Goal: Task Accomplishment & Management: Use online tool/utility

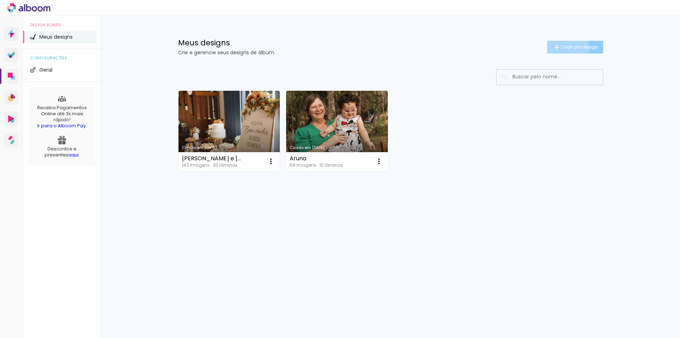
click at [561, 49] on span "Criar um design" at bounding box center [579, 47] width 37 height 5
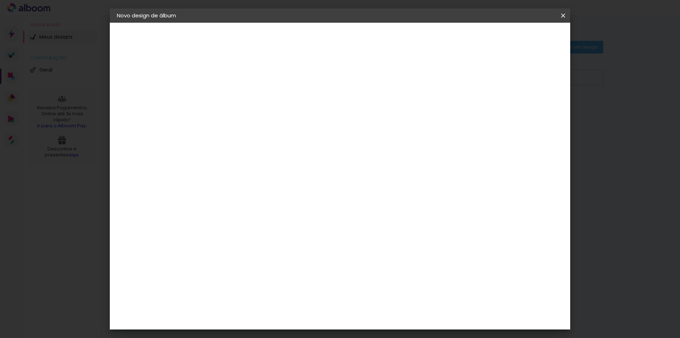
click at [233, 93] on input at bounding box center [233, 95] width 0 height 11
type input "Andri"
type paper-input "Andri"
click at [0, 0] on slot "Avançar" at bounding box center [0, 0] width 0 height 0
click at [0, 0] on slot "Tamanho Livre" at bounding box center [0, 0] width 0 height 0
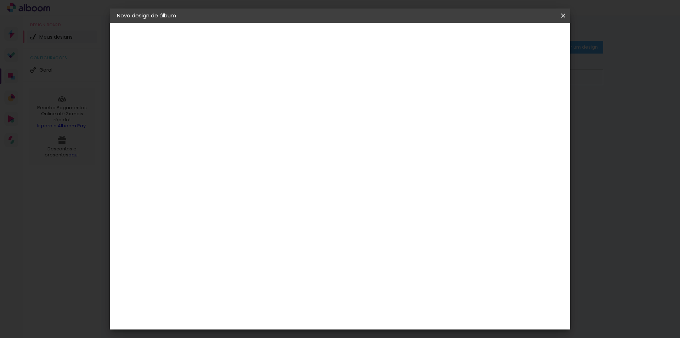
click at [0, 0] on slot "Tamanho Livre" at bounding box center [0, 0] width 0 height 0
click at [366, 114] on paper-item "Tamanho Livre" at bounding box center [332, 108] width 68 height 16
click at [287, 136] on input at bounding box center [251, 134] width 72 height 9
type input "tic"
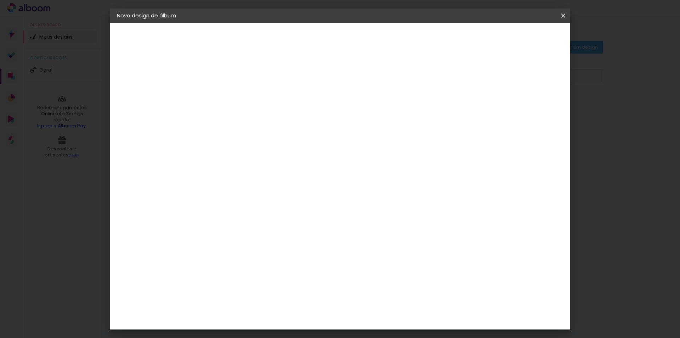
type paper-input "tic"
click at [254, 156] on paper-item "Ticcolor" at bounding box center [244, 160] width 62 height 16
click at [0, 0] on slot "Avançar" at bounding box center [0, 0] width 0 height 0
click at [269, 129] on div at bounding box center [251, 129] width 36 height 1
click at [349, 132] on paper-item "Prime" at bounding box center [386, 132] width 142 height 14
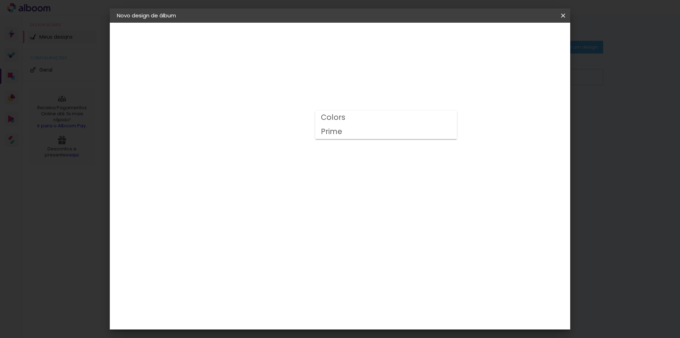
type input "Prime"
click at [281, 304] on span "15 × 15" at bounding box center [264, 313] width 33 height 19
click at [0, 0] on slot "Avançar" at bounding box center [0, 0] width 0 height 0
click at [479, 75] on div at bounding box center [476, 76] width 6 height 6
type paper-checkbox "on"
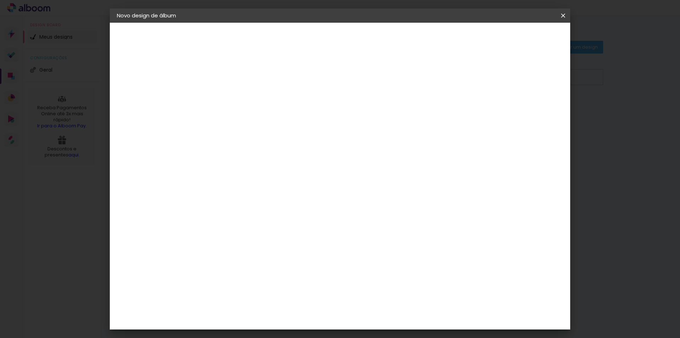
click at [519, 38] on span "Iniciar design" at bounding box center [503, 37] width 32 height 5
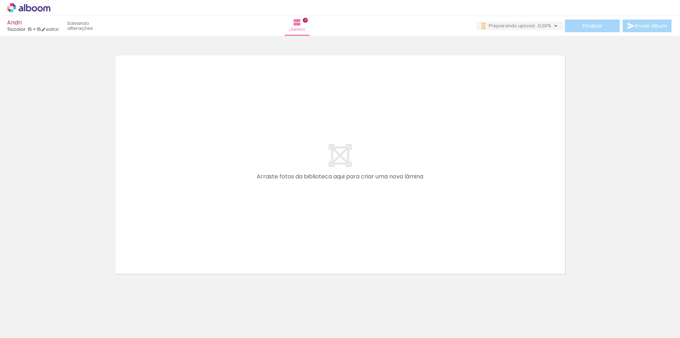
click at [80, 203] on div at bounding box center [340, 155] width 680 height 253
drag, startPoint x: 71, startPoint y: 324, endPoint x: 221, endPoint y: 199, distance: 195.4
click at [221, 199] on quentale-workspace at bounding box center [340, 169] width 680 height 338
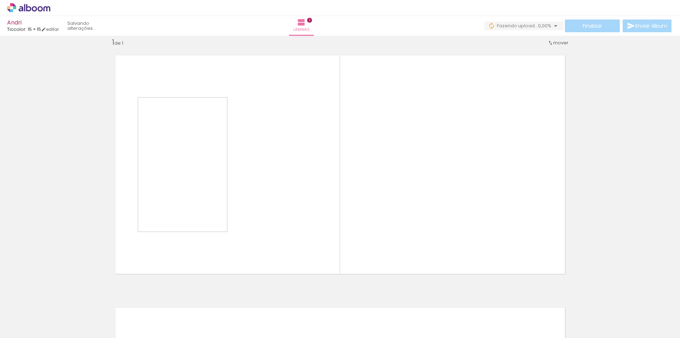
scroll to position [9, 0]
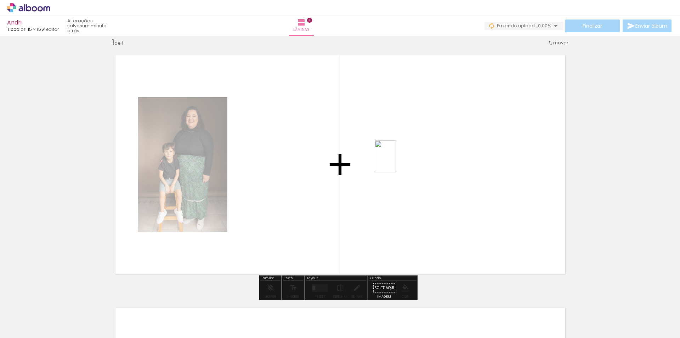
drag, startPoint x: 119, startPoint y: 323, endPoint x: 396, endPoint y: 162, distance: 320.8
click at [396, 162] on quentale-workspace at bounding box center [340, 169] width 680 height 338
drag, startPoint x: 149, startPoint y: 322, endPoint x: 404, endPoint y: 163, distance: 300.3
click at [404, 163] on quentale-workspace at bounding box center [340, 169] width 680 height 338
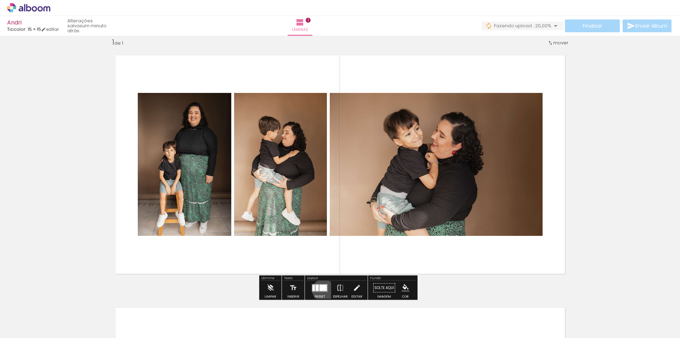
click at [322, 290] on div at bounding box center [323, 287] width 7 height 6
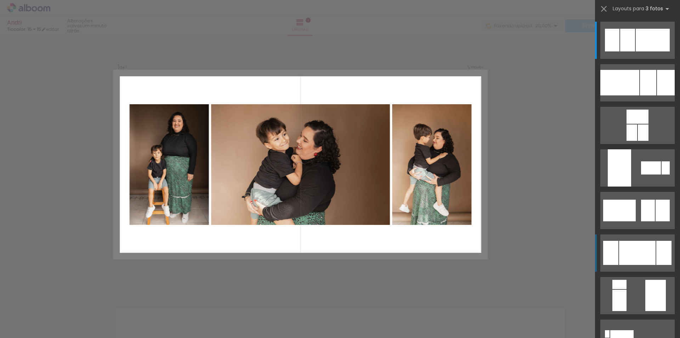
click at [627, 252] on div at bounding box center [637, 253] width 36 height 24
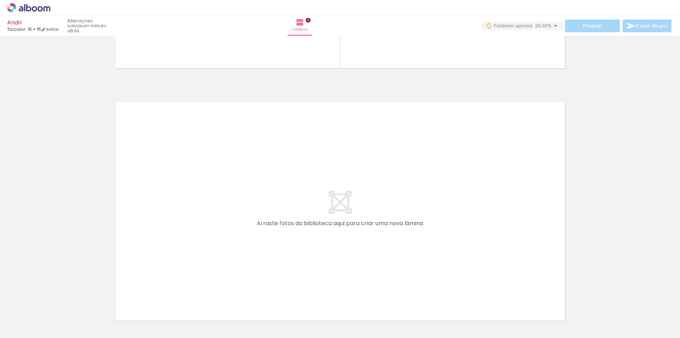
scroll to position [243, 0]
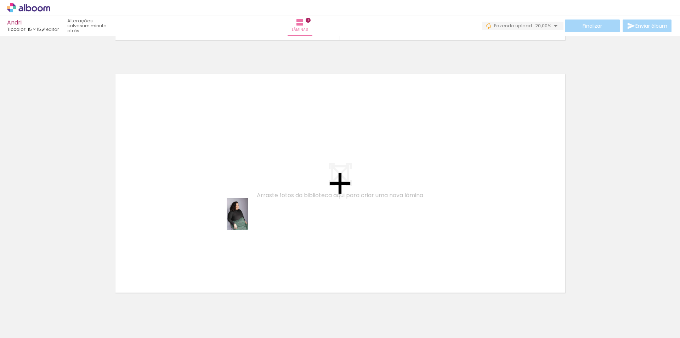
drag, startPoint x: 227, startPoint y: 330, endPoint x: 248, endPoint y: 219, distance: 113.2
click at [248, 219] on quentale-workspace at bounding box center [340, 169] width 680 height 338
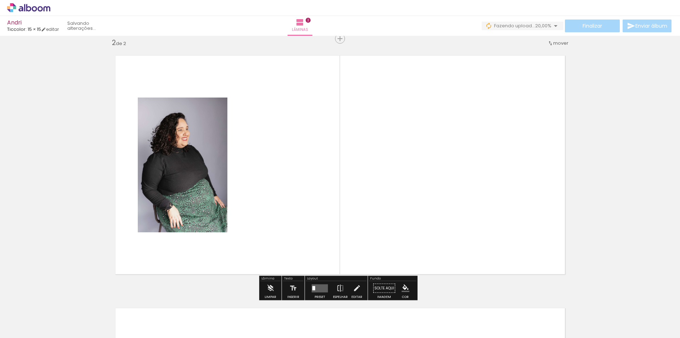
scroll to position [261, 0]
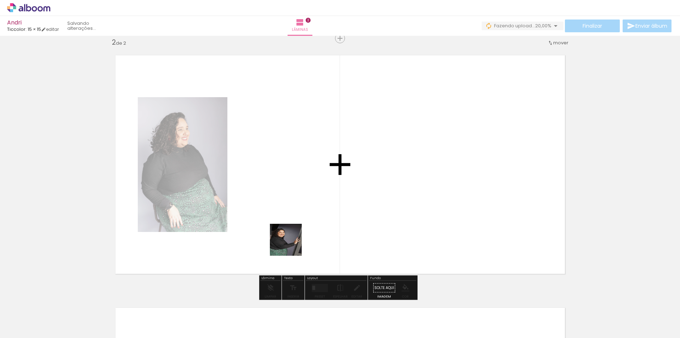
drag, startPoint x: 275, startPoint y: 322, endPoint x: 300, endPoint y: 220, distance: 104.6
click at [300, 220] on quentale-workspace at bounding box center [340, 169] width 680 height 338
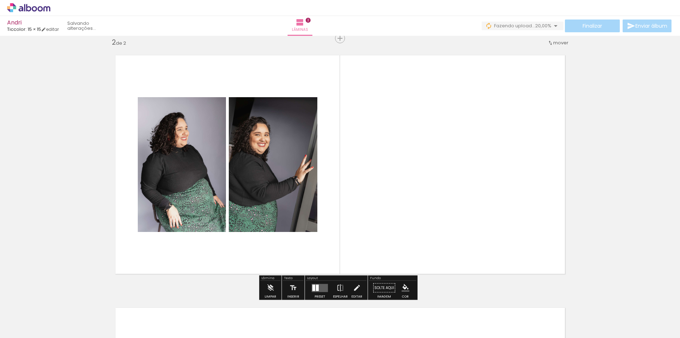
click at [324, 285] on quentale-layouter at bounding box center [320, 287] width 16 height 8
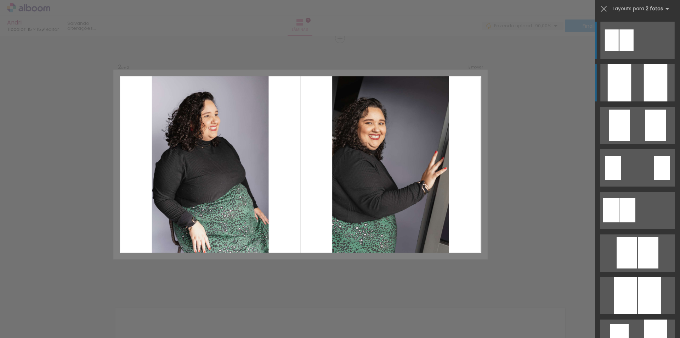
click at [628, 88] on div at bounding box center [619, 82] width 23 height 37
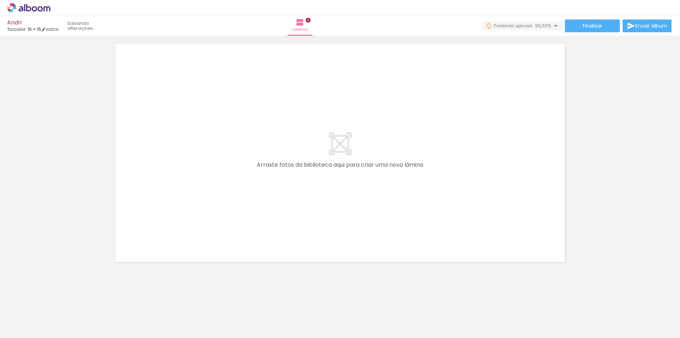
scroll to position [527, 0]
drag, startPoint x: 195, startPoint y: 324, endPoint x: 248, endPoint y: 193, distance: 140.8
click at [248, 193] on quentale-workspace at bounding box center [340, 169] width 680 height 338
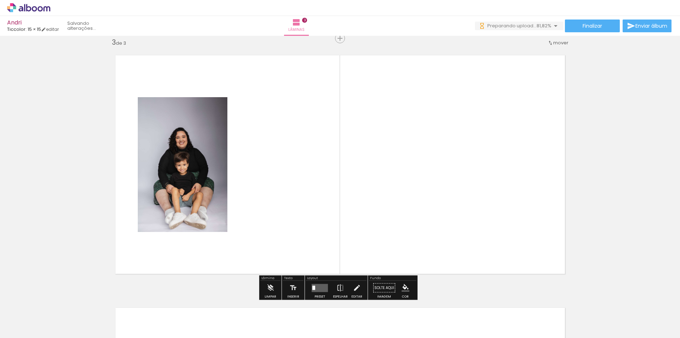
scroll to position [0, 0]
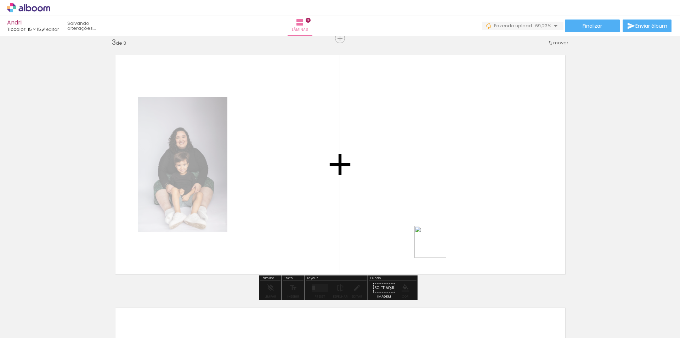
drag, startPoint x: 466, startPoint y: 324, endPoint x: 402, endPoint y: 165, distance: 171.0
click at [402, 165] on quentale-workspace at bounding box center [340, 169] width 680 height 338
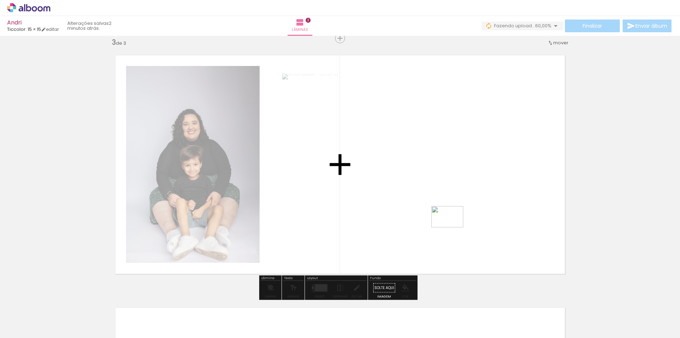
drag, startPoint x: 506, startPoint y: 319, endPoint x: 453, endPoint y: 227, distance: 106.0
click at [453, 227] on quentale-workspace at bounding box center [340, 169] width 680 height 338
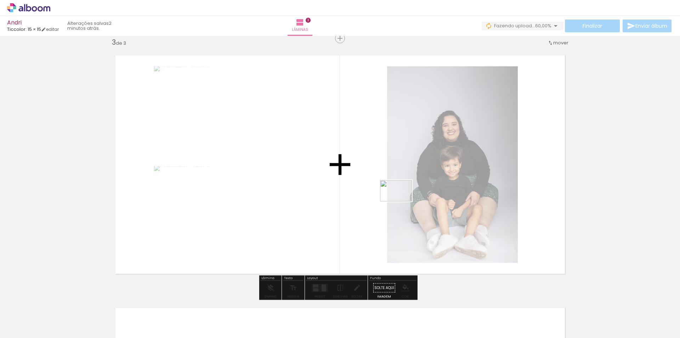
drag, startPoint x: 555, startPoint y: 321, endPoint x: 401, endPoint y: 201, distance: 195.4
click at [401, 201] on quentale-workspace at bounding box center [340, 169] width 680 height 338
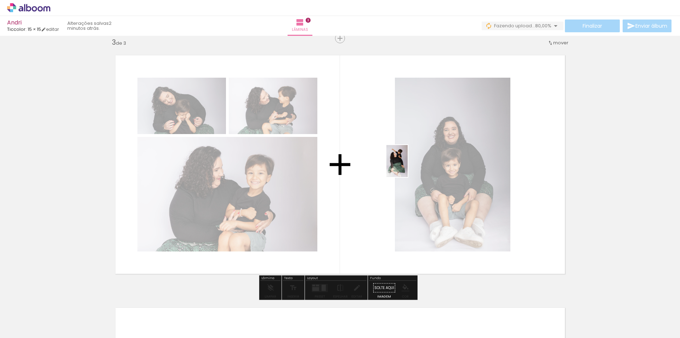
drag, startPoint x: 595, startPoint y: 327, endPoint x: 408, endPoint y: 166, distance: 246.9
click at [408, 166] on quentale-workspace at bounding box center [340, 169] width 680 height 338
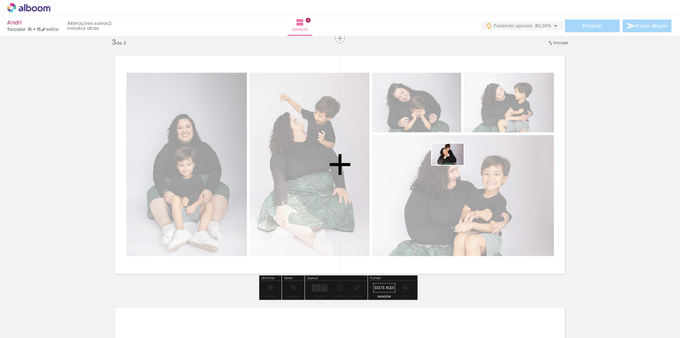
drag, startPoint x: 637, startPoint y: 320, endPoint x: 453, endPoint y: 165, distance: 240.1
click at [453, 165] on quentale-workspace at bounding box center [340, 169] width 680 height 338
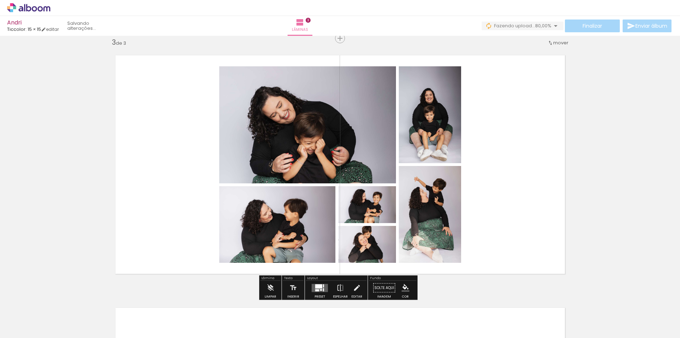
click at [328, 287] on div at bounding box center [319, 288] width 19 height 14
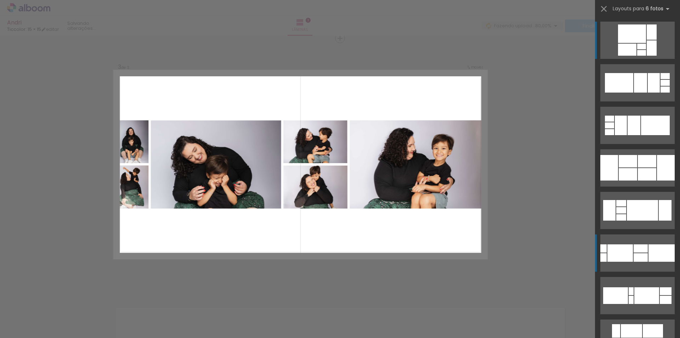
click at [628, 56] on div at bounding box center [627, 50] width 18 height 12
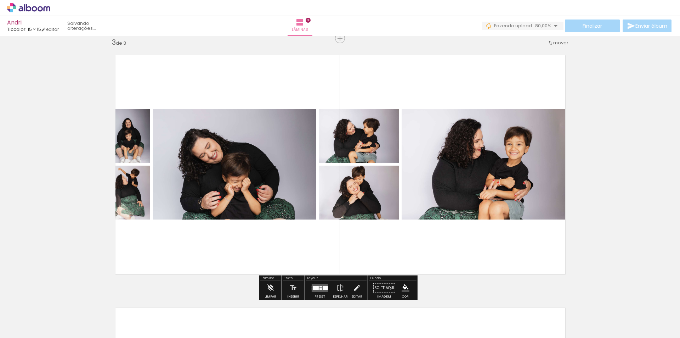
click at [119, 200] on quentale-photo at bounding box center [128, 192] width 43 height 54
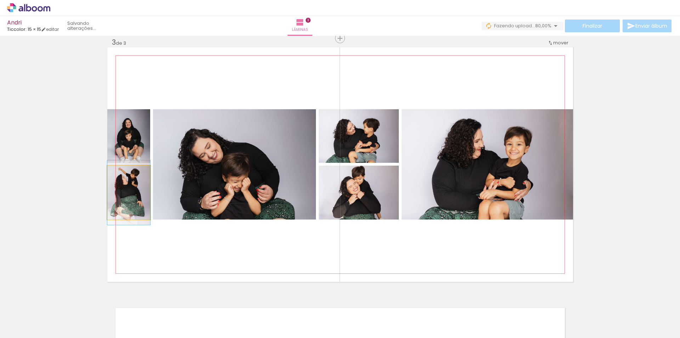
click at [131, 200] on quentale-photo at bounding box center [128, 192] width 43 height 54
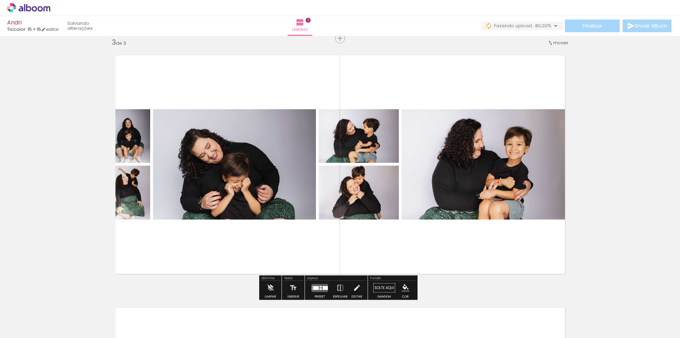
drag, startPoint x: 131, startPoint y: 200, endPoint x: 126, endPoint y: 197, distance: 5.3
click at [126, 197] on quentale-photo at bounding box center [128, 192] width 43 height 54
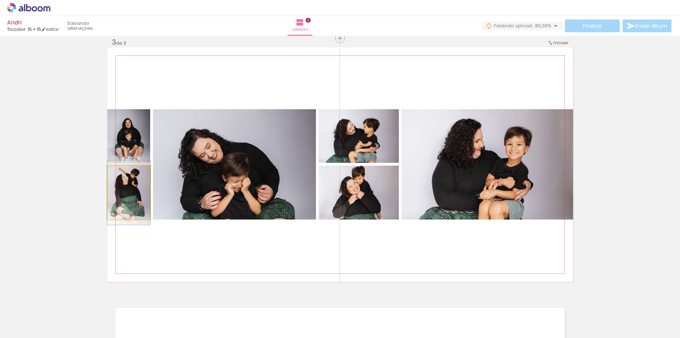
click at [126, 197] on quentale-photo at bounding box center [128, 192] width 43 height 54
click at [137, 205] on quentale-photo at bounding box center [128, 192] width 43 height 54
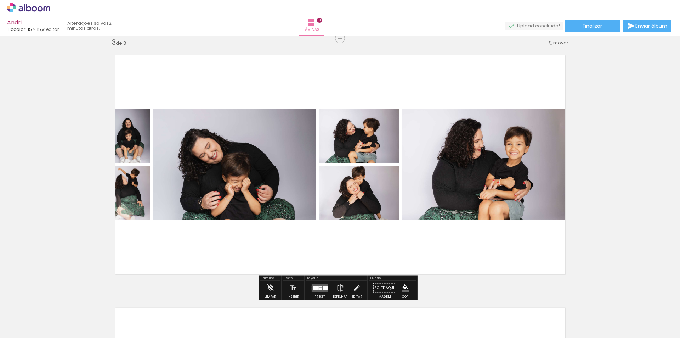
click at [59, 302] on iron-icon at bounding box center [55, 299] width 7 height 7
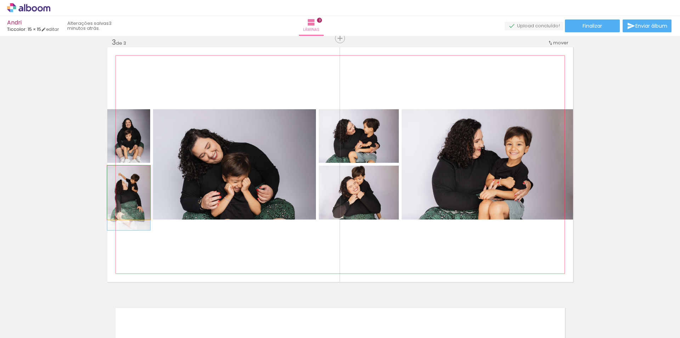
drag, startPoint x: 134, startPoint y: 190, endPoint x: 143, endPoint y: 201, distance: 15.1
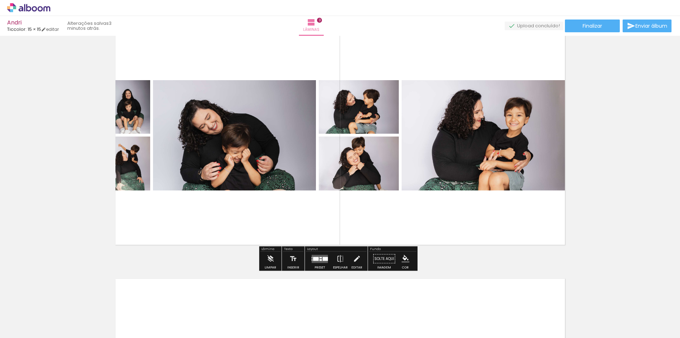
scroll to position [539, 0]
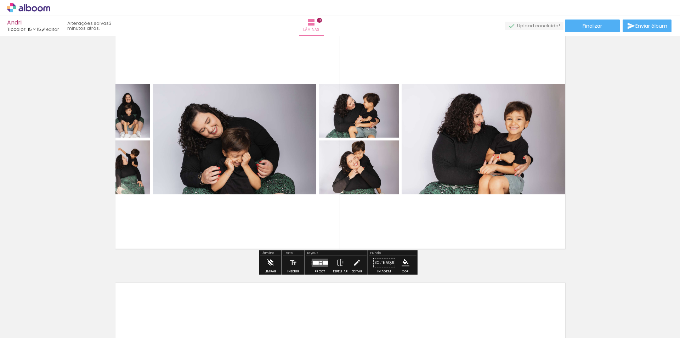
click at [269, 259] on iron-icon at bounding box center [270, 262] width 8 height 14
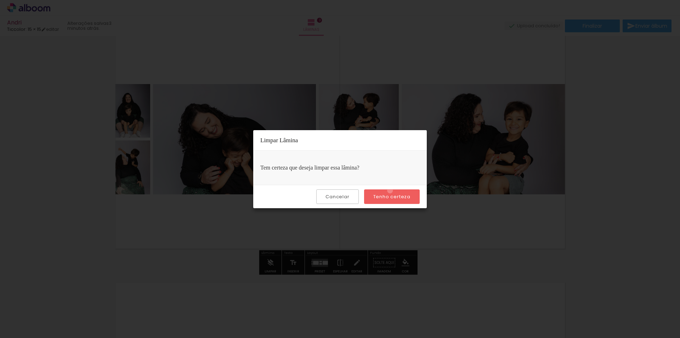
click at [391, 190] on paper-button "Tenho certeza" at bounding box center [392, 196] width 56 height 15
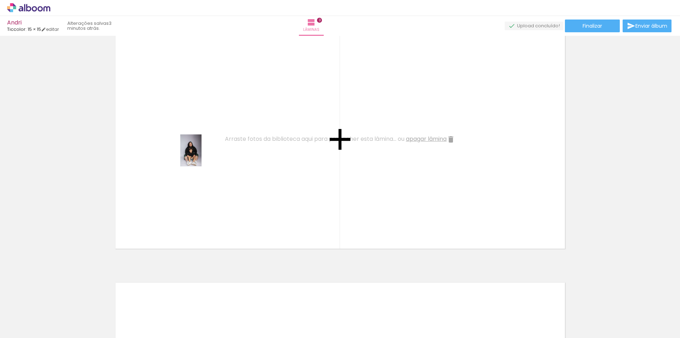
drag, startPoint x: 191, startPoint y: 311, endPoint x: 202, endPoint y: 156, distance: 155.5
click at [202, 156] on quentale-workspace at bounding box center [340, 169] width 680 height 338
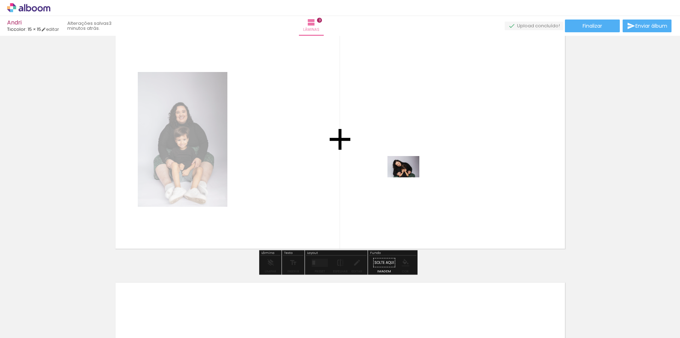
drag, startPoint x: 478, startPoint y: 322, endPoint x: 408, endPoint y: 176, distance: 161.6
click at [408, 176] on quentale-workspace at bounding box center [340, 169] width 680 height 338
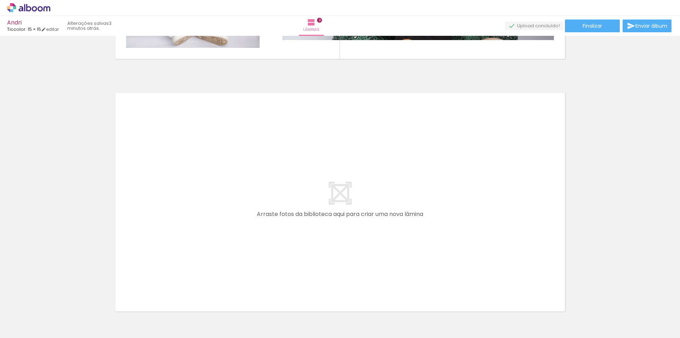
scroll to position [756, 0]
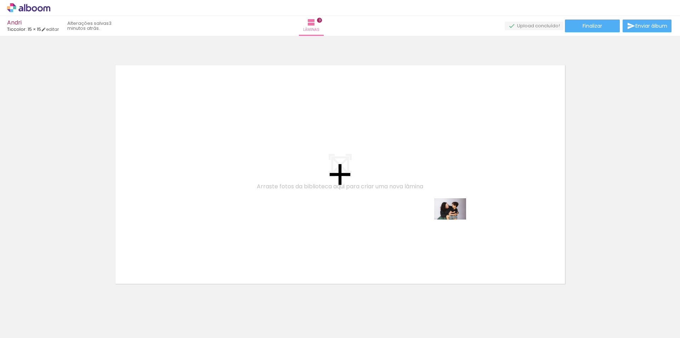
drag, startPoint x: 512, startPoint y: 317, endPoint x: 456, endPoint y: 219, distance: 112.3
click at [456, 219] on quentale-workspace at bounding box center [340, 169] width 680 height 338
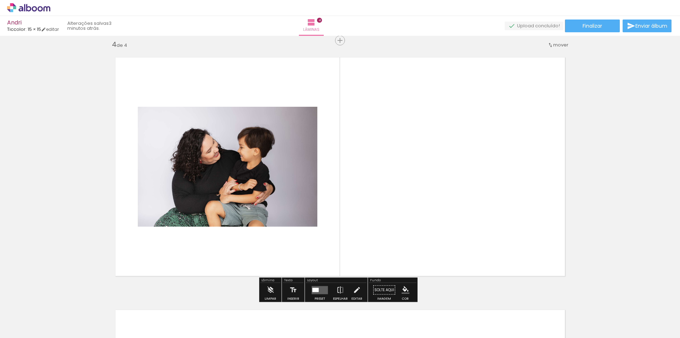
scroll to position [766, 0]
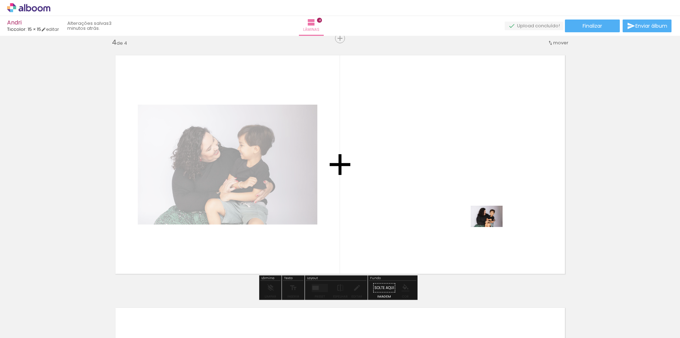
drag, startPoint x: 559, startPoint y: 321, endPoint x: 492, endPoint y: 226, distance: 116.7
click at [492, 226] on quentale-workspace at bounding box center [340, 169] width 680 height 338
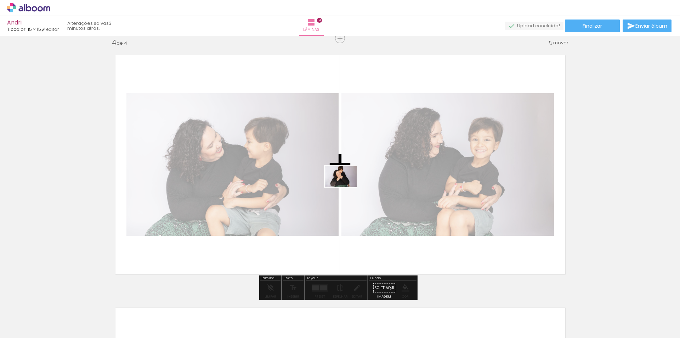
drag, startPoint x: 616, startPoint y: 318, endPoint x: 346, endPoint y: 185, distance: 301.2
click at [346, 185] on quentale-workspace at bounding box center [340, 169] width 680 height 338
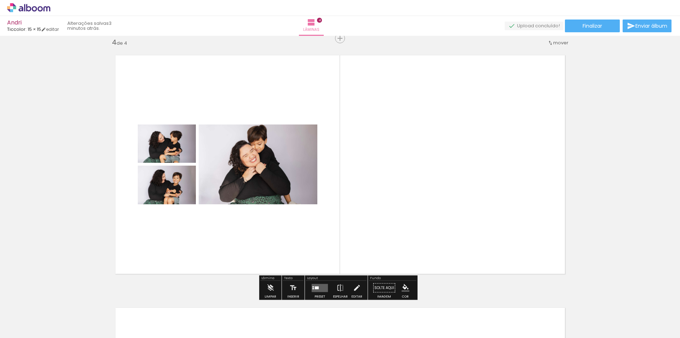
click at [324, 287] on quentale-layouter at bounding box center [320, 287] width 16 height 8
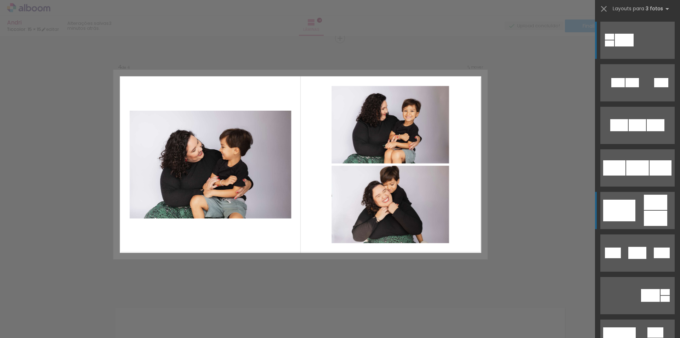
click at [634, 46] on div at bounding box center [624, 40] width 19 height 13
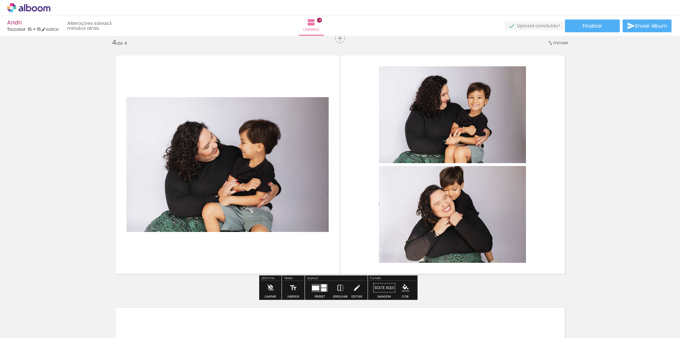
click at [313, 286] on div at bounding box center [315, 287] width 7 height 5
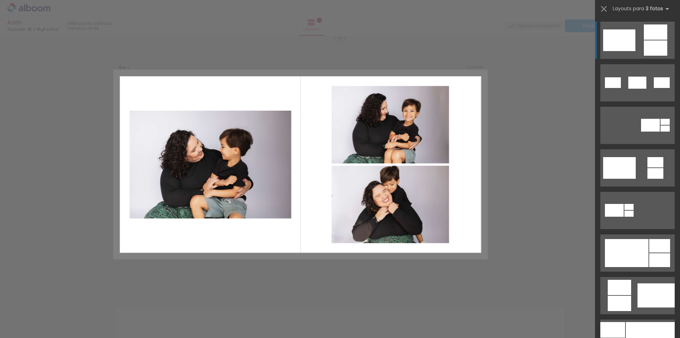
scroll to position [451, 0]
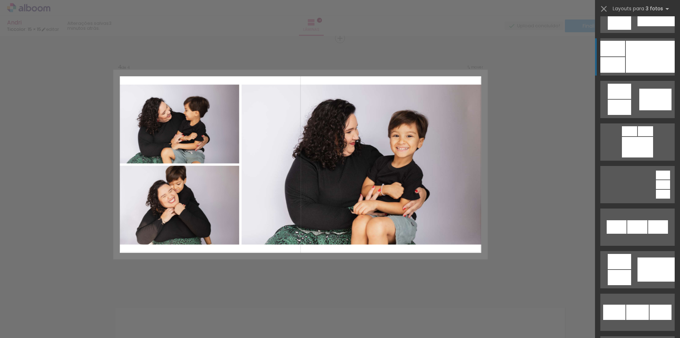
click at [650, 54] on div at bounding box center [650, 57] width 49 height 32
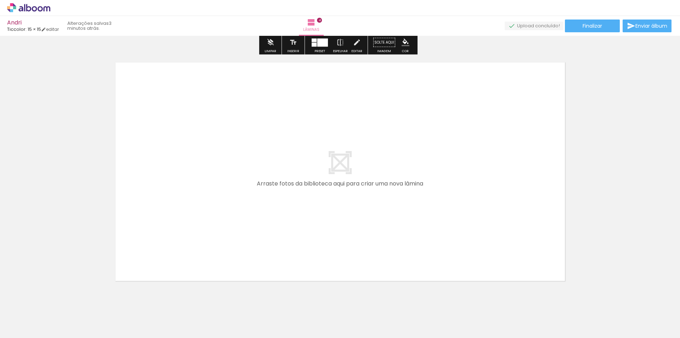
scroll to position [1031, 0]
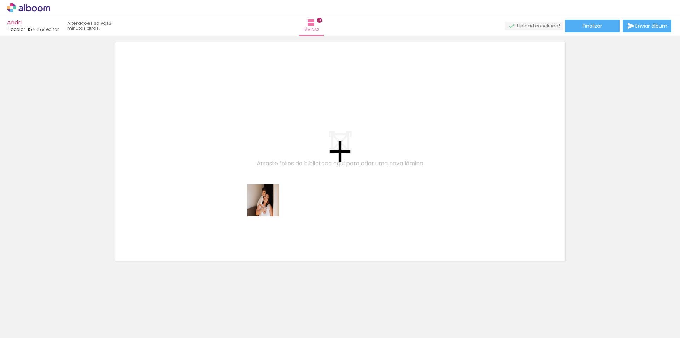
drag, startPoint x: 308, startPoint y: 319, endPoint x: 266, endPoint y: 202, distance: 124.4
click at [266, 202] on quentale-workspace at bounding box center [340, 169] width 680 height 338
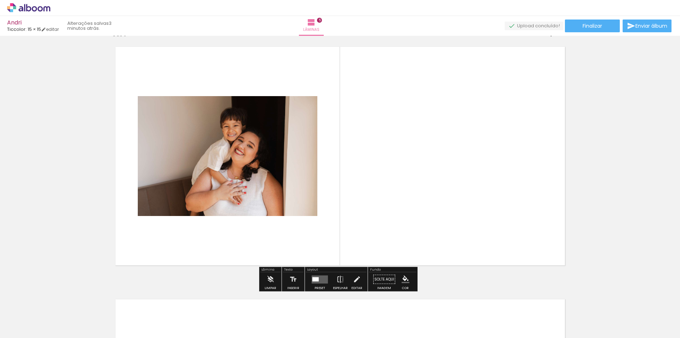
scroll to position [1018, 0]
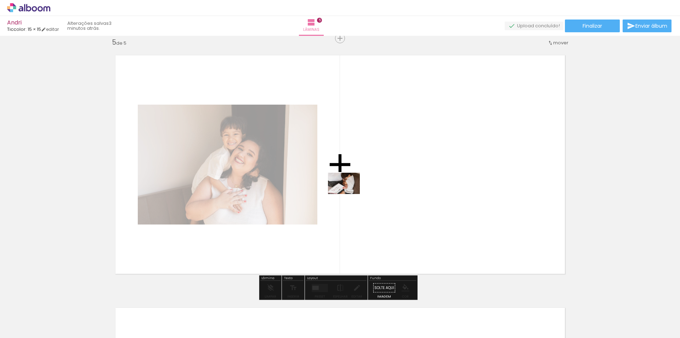
drag, startPoint x: 352, startPoint y: 321, endPoint x: 349, endPoint y: 194, distance: 127.6
click at [349, 194] on quentale-workspace at bounding box center [340, 169] width 680 height 338
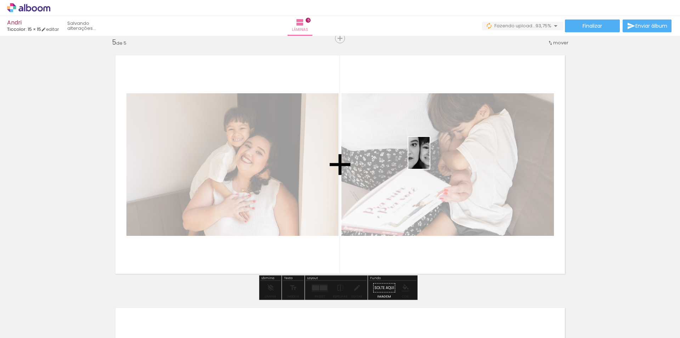
drag, startPoint x: 671, startPoint y: 320, endPoint x: 430, endPoint y: 158, distance: 290.8
click at [430, 158] on quentale-workspace at bounding box center [340, 169] width 680 height 338
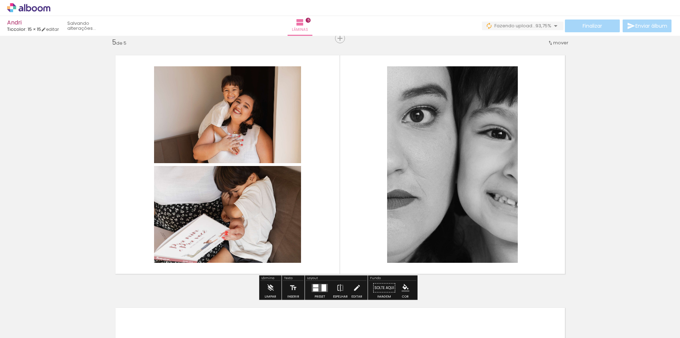
click at [317, 293] on quentale-thumb at bounding box center [309, 313] width 40 height 41
click at [318, 290] on quentale-layouter at bounding box center [320, 287] width 16 height 8
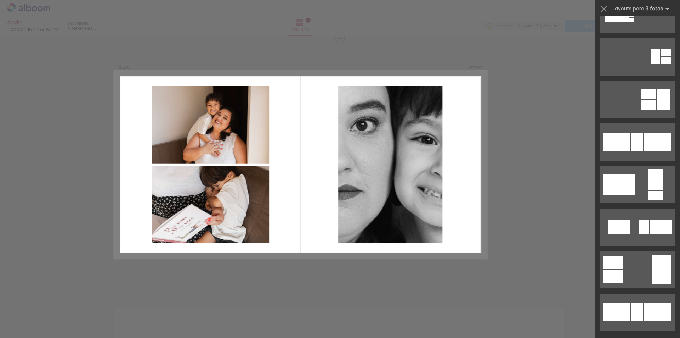
scroll to position [0, 0]
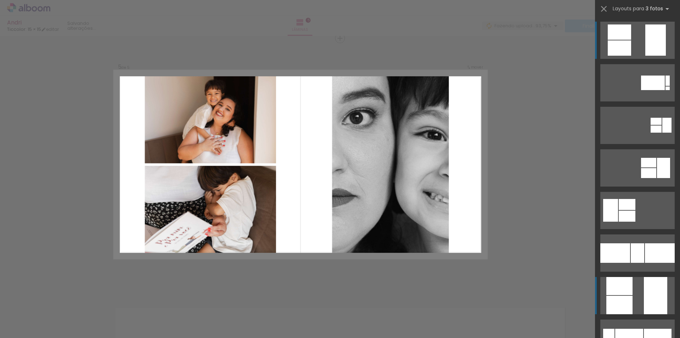
click at [633, 59] on quentale-layouter at bounding box center [637, 40] width 74 height 37
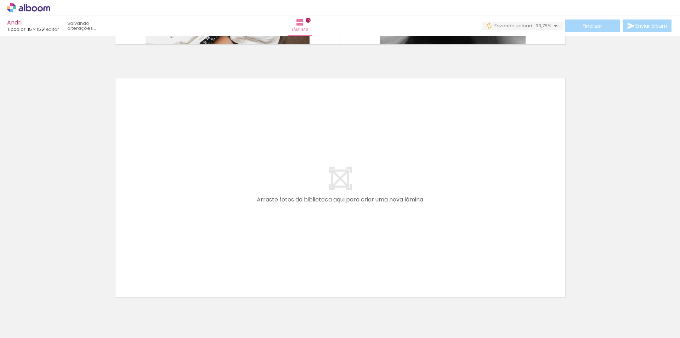
scroll to position [1283, 0]
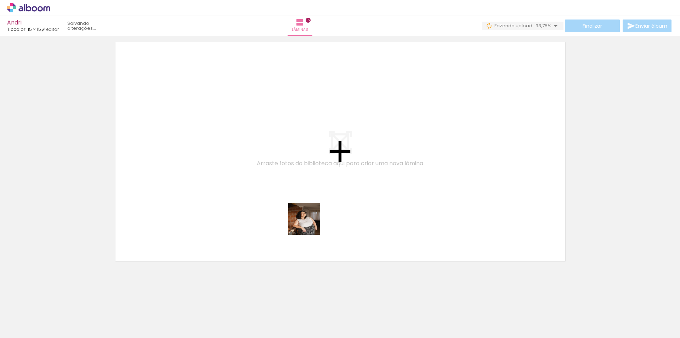
drag, startPoint x: 394, startPoint y: 325, endPoint x: 309, endPoint y: 222, distance: 133.5
click at [309, 222] on quentale-workspace at bounding box center [340, 169] width 680 height 338
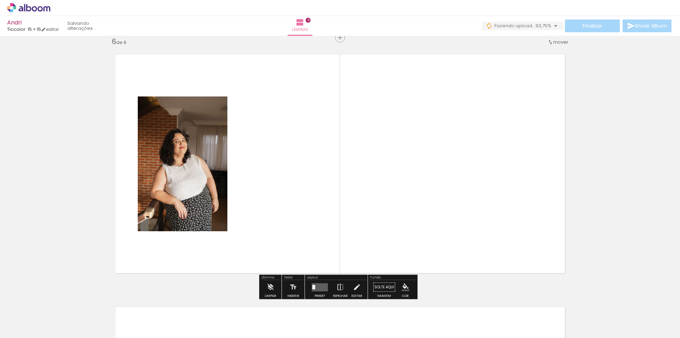
scroll to position [1270, 0]
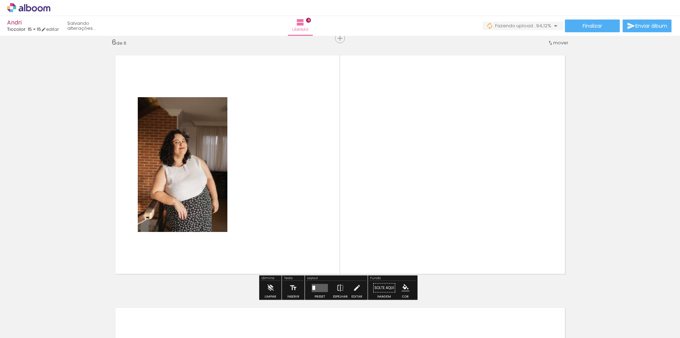
click at [333, 273] on quentale-layouter at bounding box center [340, 164] width 466 height 235
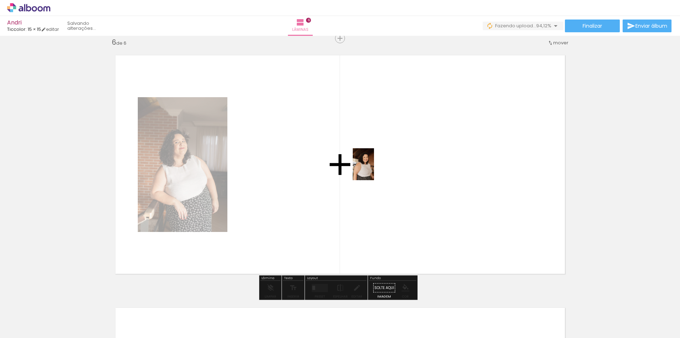
drag, startPoint x: 646, startPoint y: 323, endPoint x: 374, endPoint y: 169, distance: 312.6
click at [374, 169] on quentale-workspace at bounding box center [340, 169] width 680 height 338
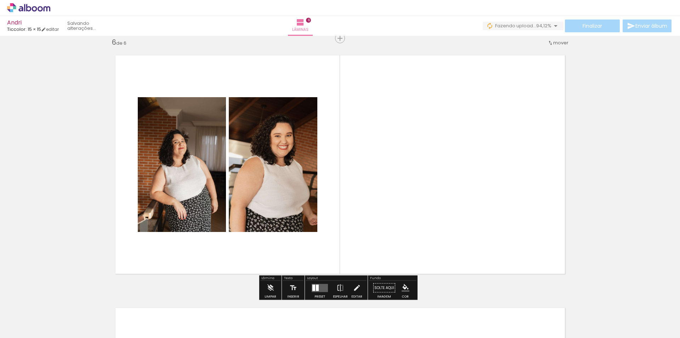
click at [317, 288] on quentale-layouter at bounding box center [320, 287] width 16 height 8
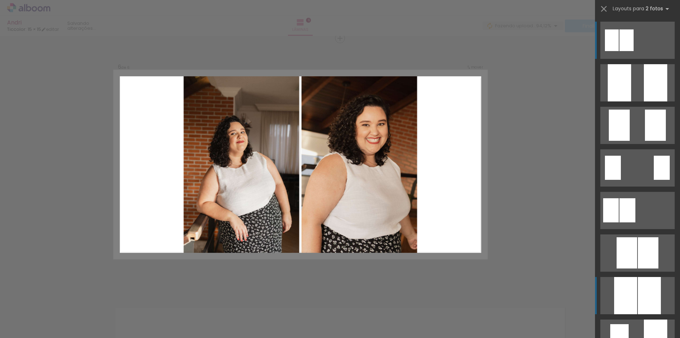
click at [644, 101] on div at bounding box center [655, 82] width 23 height 37
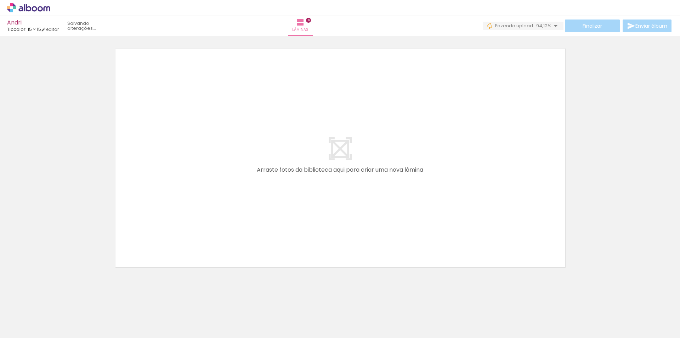
scroll to position [1536, 0]
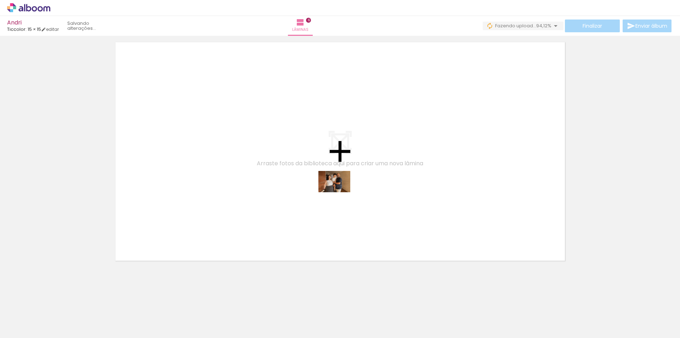
drag, startPoint x: 376, startPoint y: 321, endPoint x: 340, endPoint y: 192, distance: 134.2
click at [340, 192] on quentale-workspace at bounding box center [340, 169] width 680 height 338
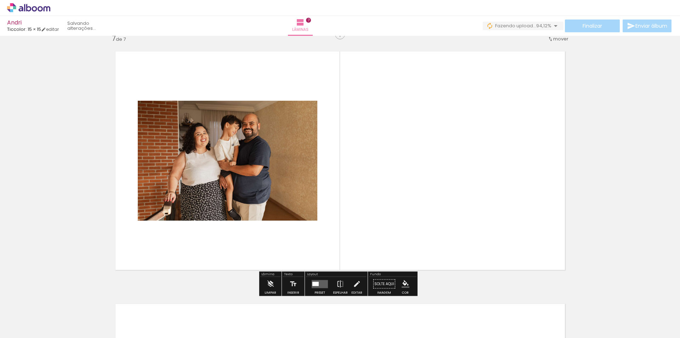
scroll to position [1523, 0]
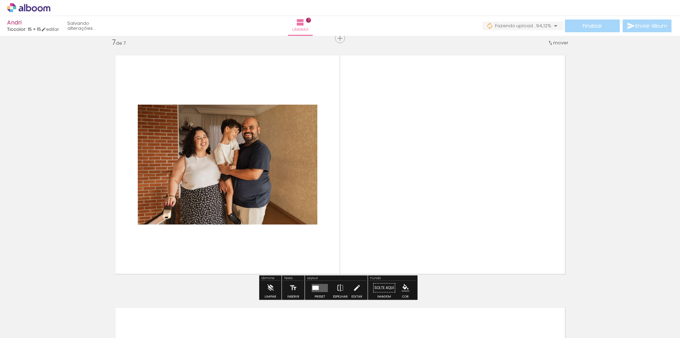
click at [317, 285] on quentale-layouter at bounding box center [320, 287] width 16 height 8
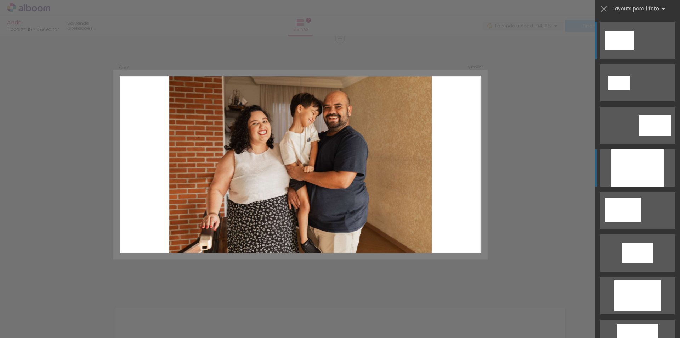
click at [648, 174] on div at bounding box center [637, 167] width 52 height 37
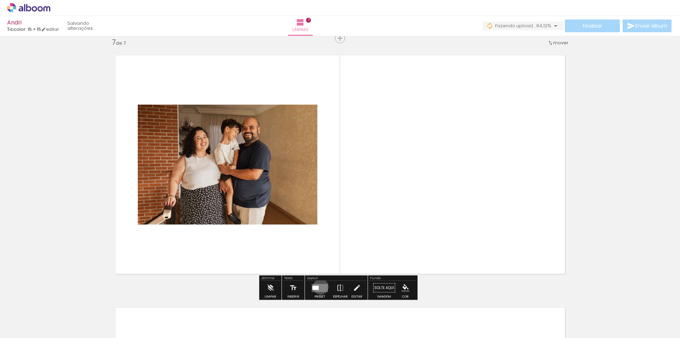
click at [319, 286] on quentale-layouter at bounding box center [320, 287] width 16 height 8
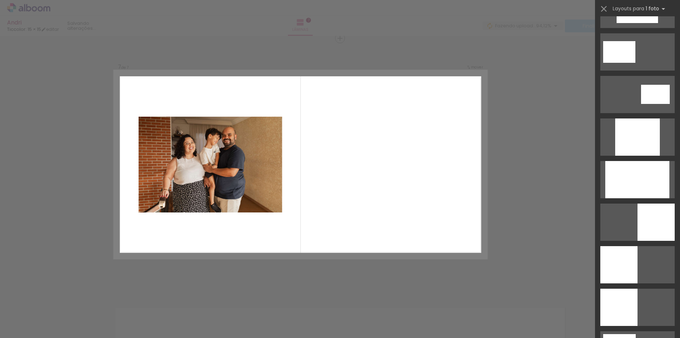
scroll to position [331, 0]
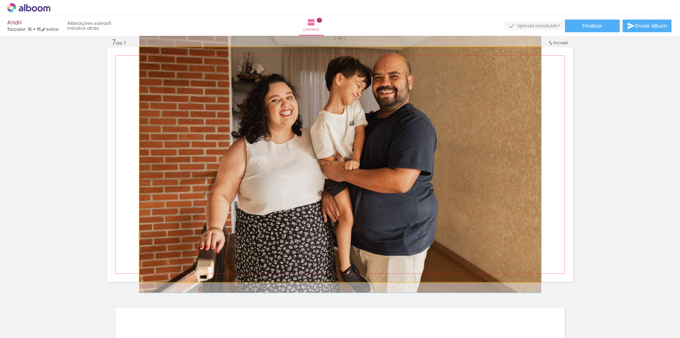
drag, startPoint x: 464, startPoint y: 219, endPoint x: 465, endPoint y: 214, distance: 5.7
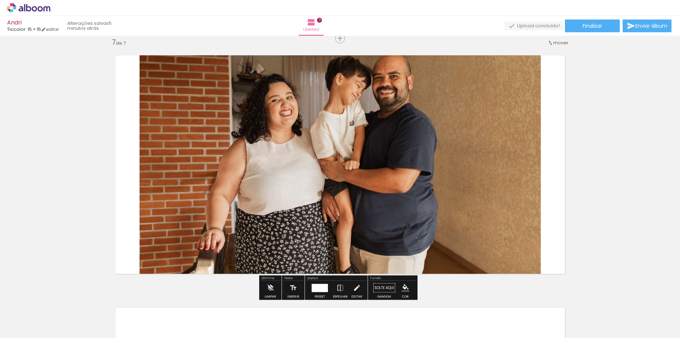
click at [320, 285] on div at bounding box center [320, 287] width 16 height 8
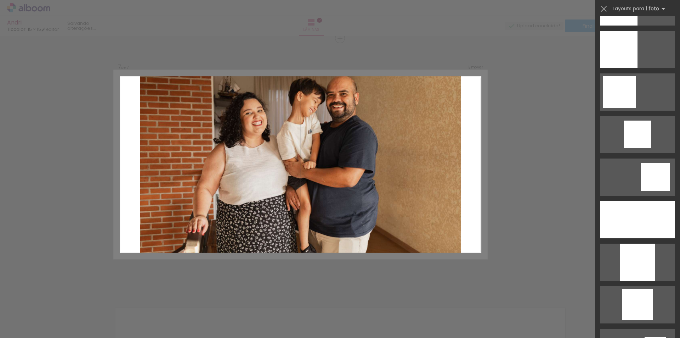
scroll to position [468, 0]
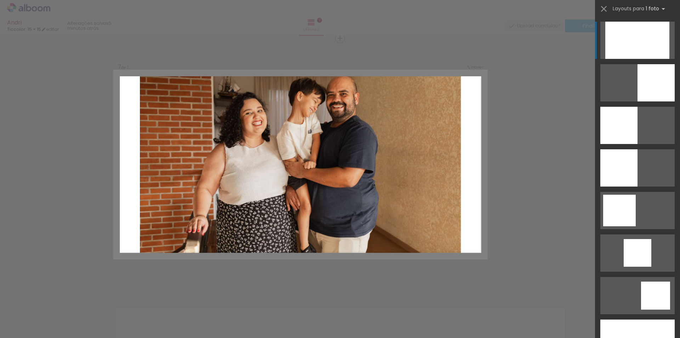
click at [676, 123] on div at bounding box center [637, 176] width 85 height 321
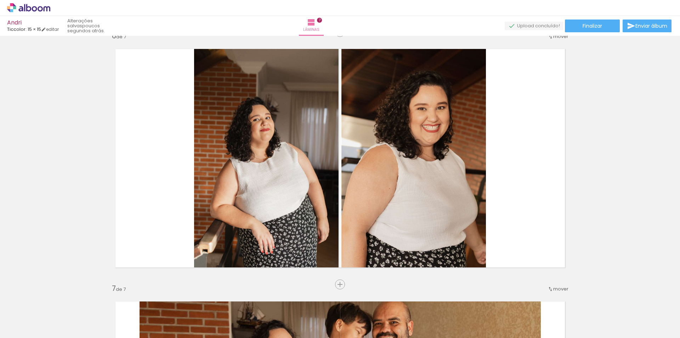
scroll to position [1274, 0]
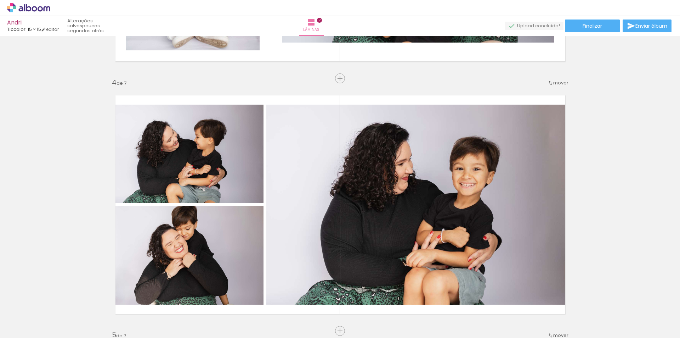
scroll to position [708, 0]
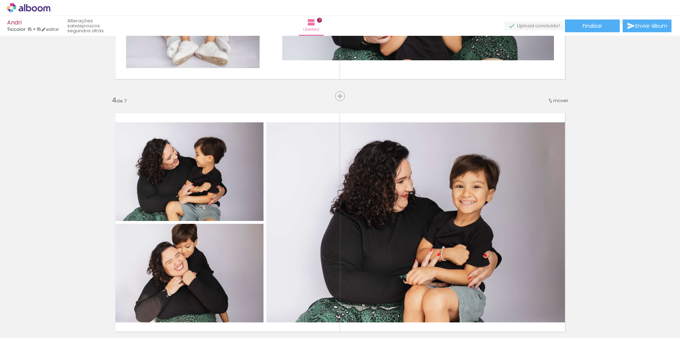
click at [65, 146] on div "Inserir lâmina 1 de 7 Inserir lâmina 2 de 7 Inserir lâmina 3 de 7 Inserir lâmin…" at bounding box center [340, 339] width 680 height 2018
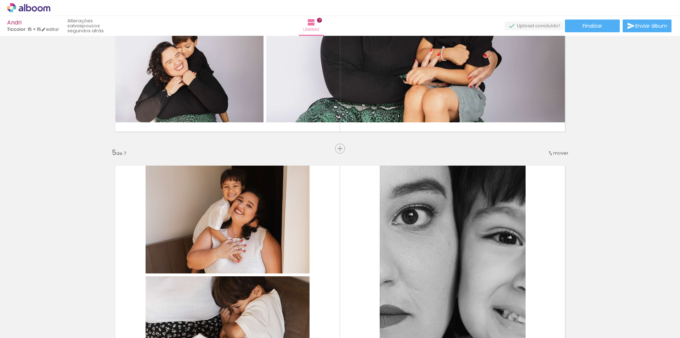
scroll to position [880, 0]
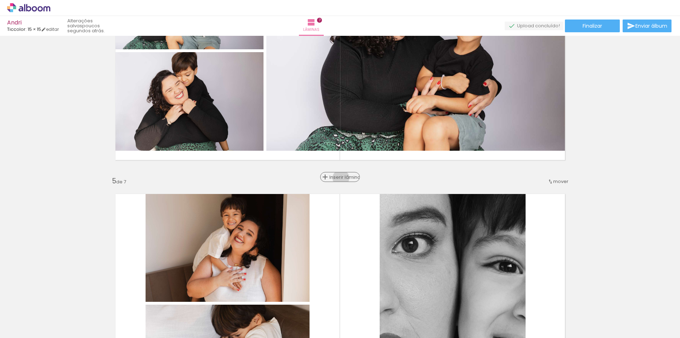
click at [338, 178] on span "Inserir lâmina" at bounding box center [343, 177] width 28 height 5
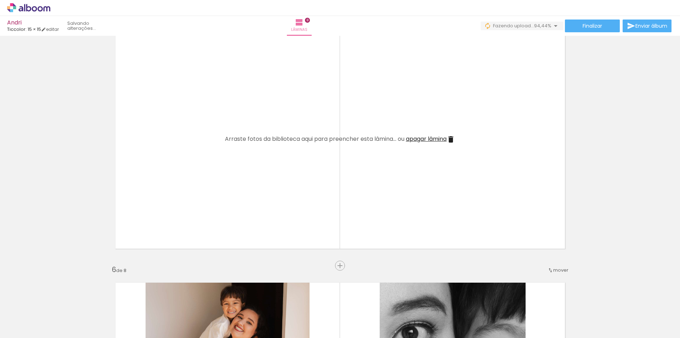
scroll to position [0, 94]
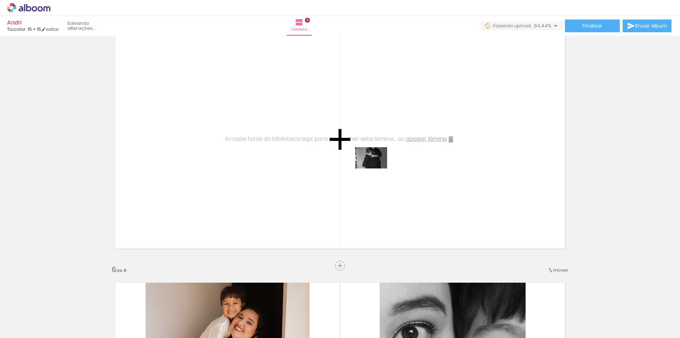
drag, startPoint x: 651, startPoint y: 315, endPoint x: 377, endPoint y: 168, distance: 310.8
click at [377, 168] on quentale-workspace at bounding box center [340, 169] width 680 height 338
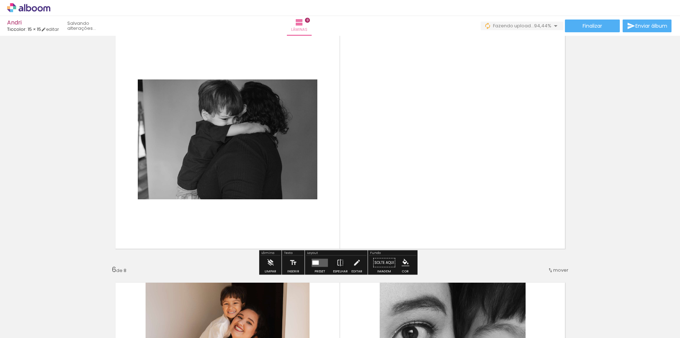
click at [319, 265] on quentale-layouter at bounding box center [320, 262] width 16 height 8
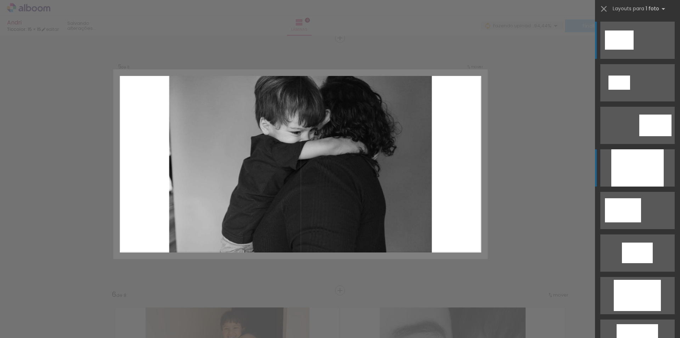
scroll to position [1018, 0]
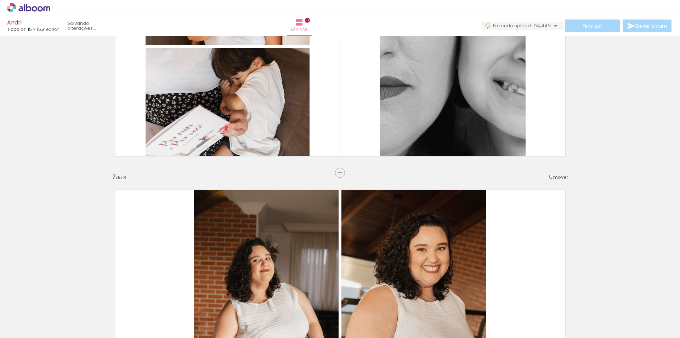
scroll to position [1385, 0]
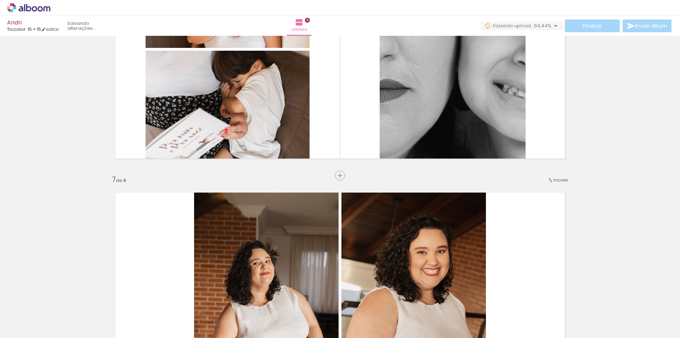
click at [556, 181] on span "mover" at bounding box center [560, 179] width 15 height 7
click at [540, 228] on span "5" at bounding box center [541, 226] width 4 height 12
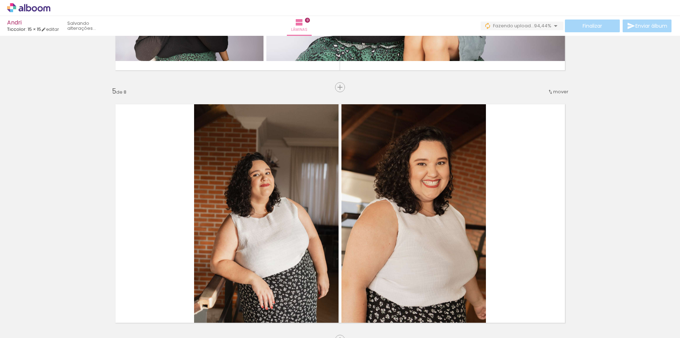
scroll to position [961, 0]
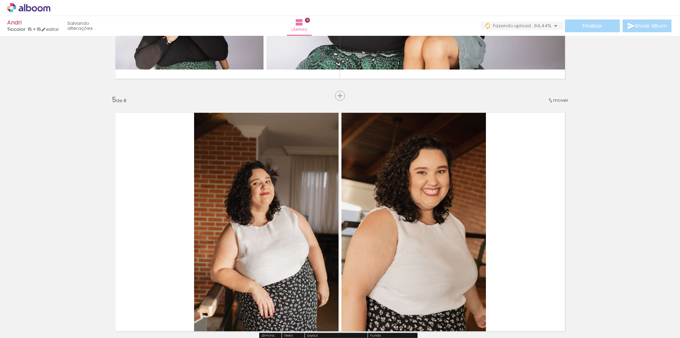
click at [549, 98] on iron-icon at bounding box center [551, 100] width 6 height 6
click at [546, 159] on span "6" at bounding box center [544, 158] width 4 height 12
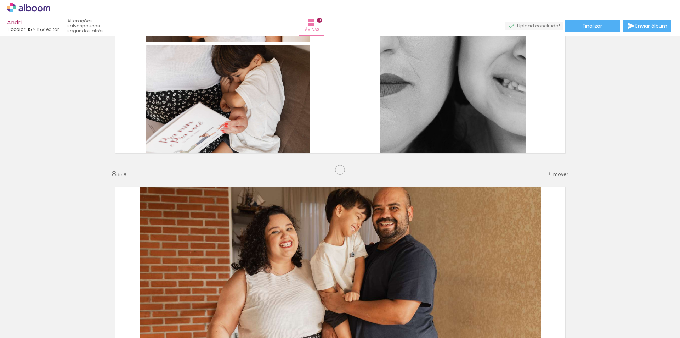
scroll to position [1606, 0]
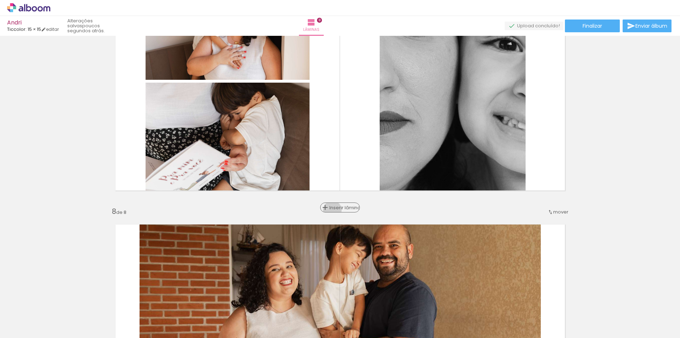
click at [337, 210] on span "Inserir lâmina" at bounding box center [343, 207] width 28 height 5
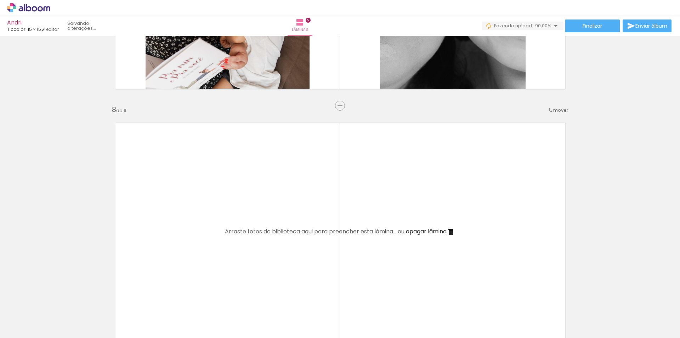
scroll to position [0, 174]
drag, startPoint x: 615, startPoint y: 323, endPoint x: 445, endPoint y: 227, distance: 195.1
click at [445, 227] on quentale-workspace at bounding box center [340, 169] width 680 height 338
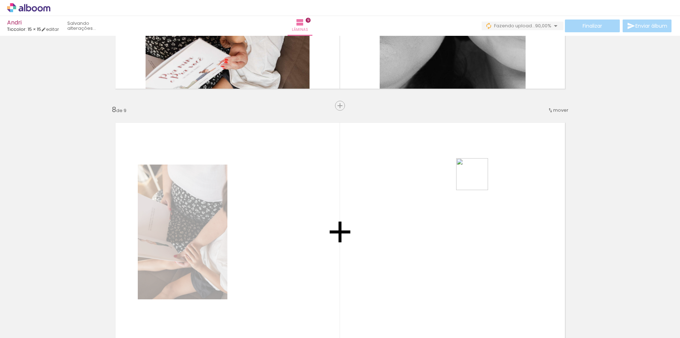
drag, startPoint x: 655, startPoint y: 316, endPoint x: 477, endPoint y: 179, distance: 225.0
click at [477, 179] on quentale-workspace at bounding box center [340, 169] width 680 height 338
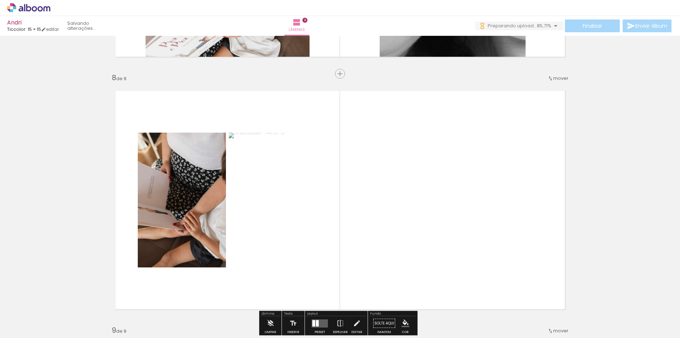
scroll to position [0, 213]
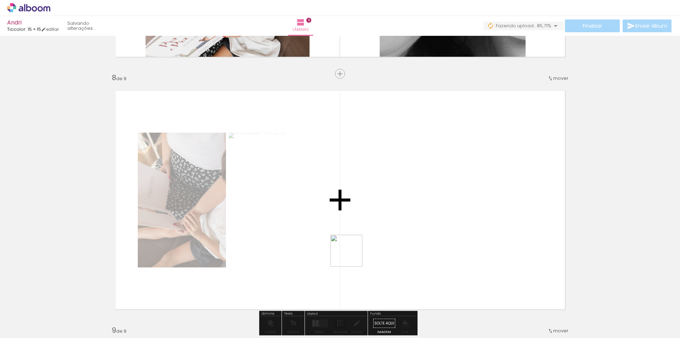
drag, startPoint x: 649, startPoint y: 321, endPoint x: 352, endPoint y: 256, distance: 304.2
click at [352, 256] on quentale-workspace at bounding box center [340, 169] width 680 height 338
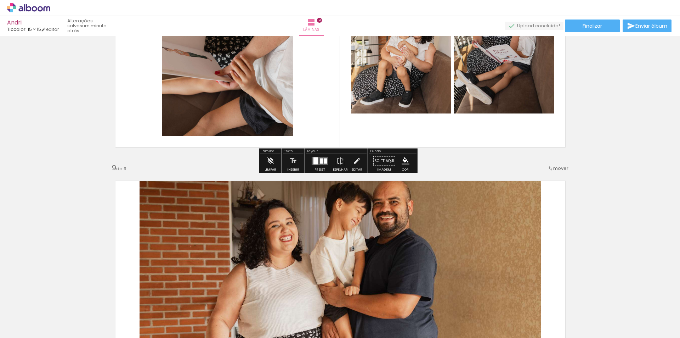
scroll to position [1905, 0]
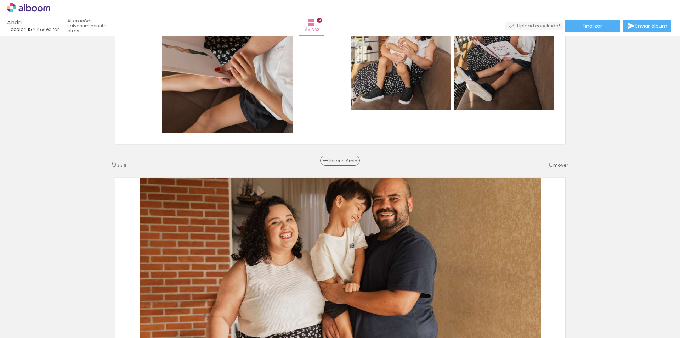
click at [338, 160] on span "Inserir lâmina" at bounding box center [343, 160] width 28 height 5
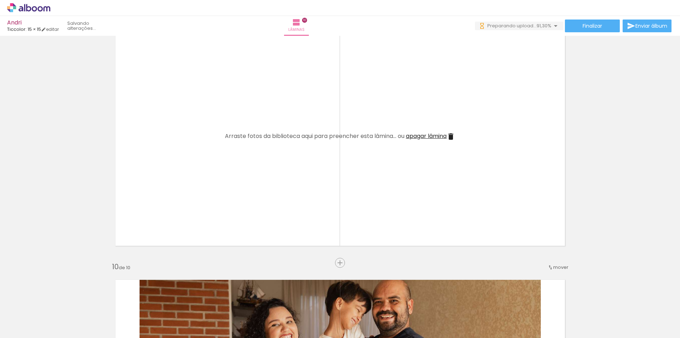
scroll to position [0, 293]
drag, startPoint x: 615, startPoint y: 320, endPoint x: 345, endPoint y: 152, distance: 318.5
click at [345, 152] on quentale-workspace at bounding box center [340, 169] width 680 height 338
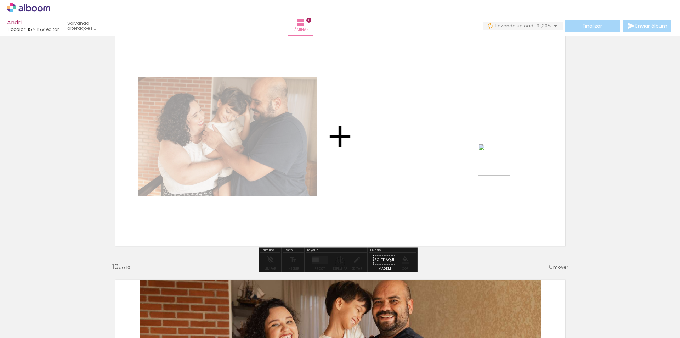
drag, startPoint x: 654, startPoint y: 322, endPoint x: 485, endPoint y: 146, distance: 244.3
click at [485, 146] on quentale-workspace at bounding box center [340, 169] width 680 height 338
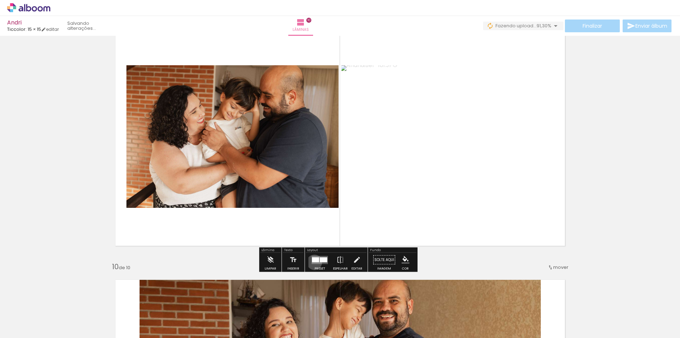
click at [313, 262] on quentale-layouter at bounding box center [320, 259] width 16 height 8
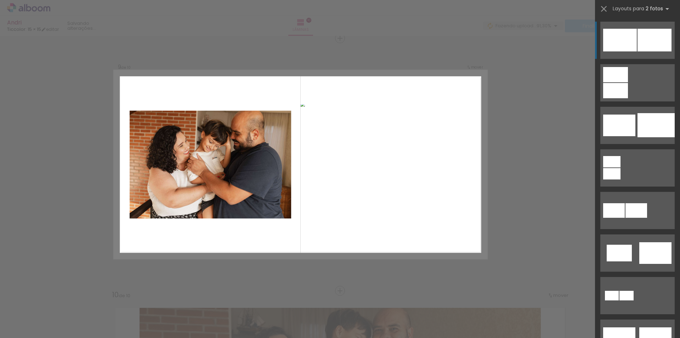
scroll to position [281, 0]
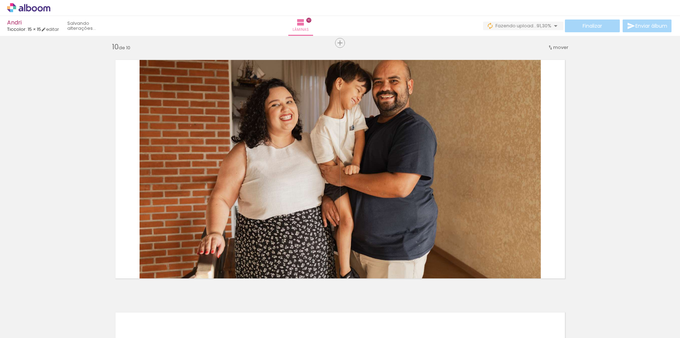
scroll to position [2285, 0]
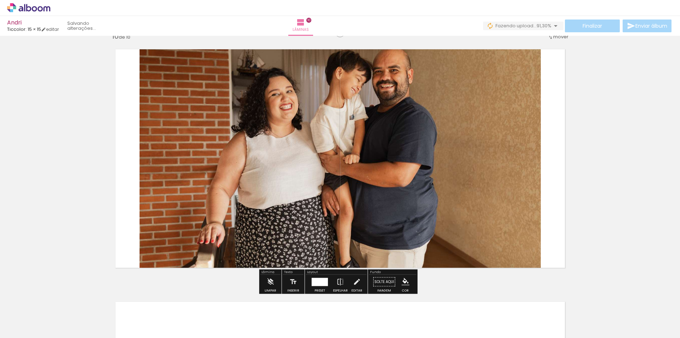
click at [369, 183] on quentale-photo at bounding box center [340, 158] width 401 height 235
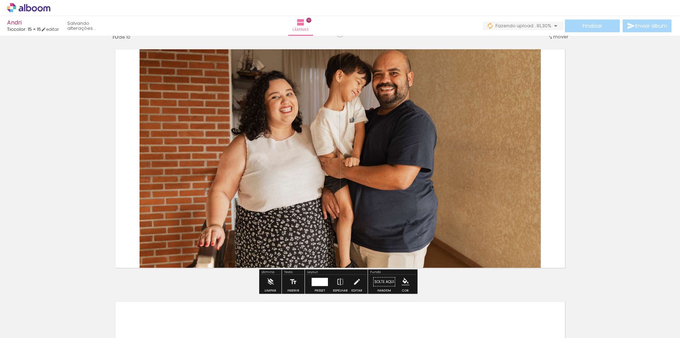
click at [313, 285] on div at bounding box center [320, 281] width 16 height 8
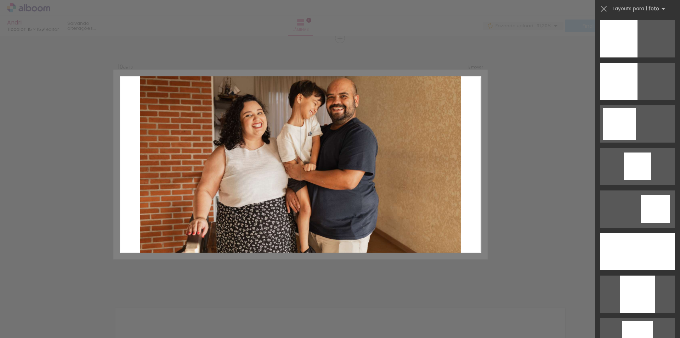
scroll to position [557, 0]
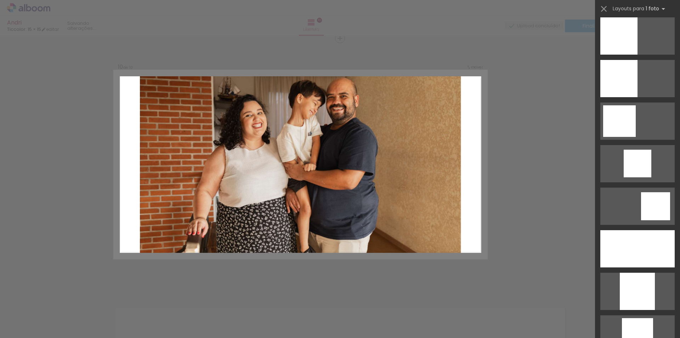
click at [674, 119] on div at bounding box center [637, 118] width 85 height 43
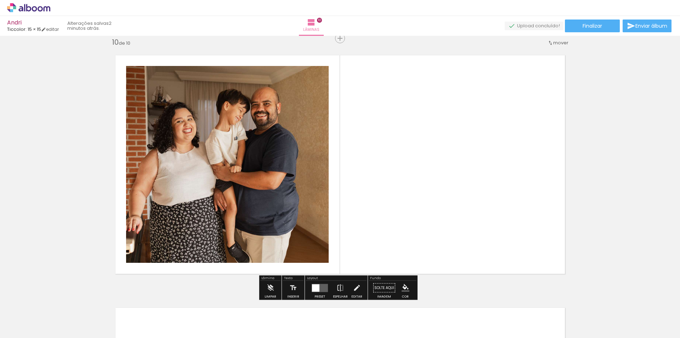
click at [318, 288] on quentale-layouter at bounding box center [320, 287] width 16 height 8
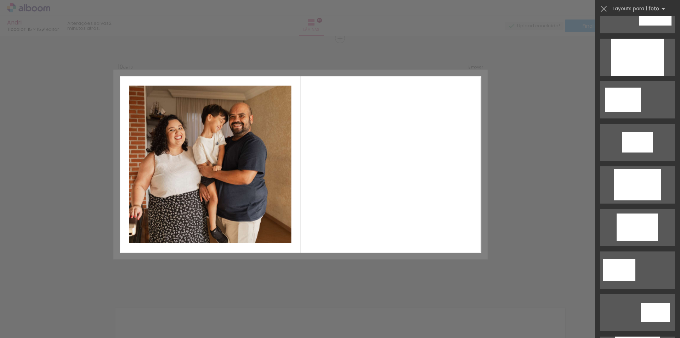
scroll to position [4, 0]
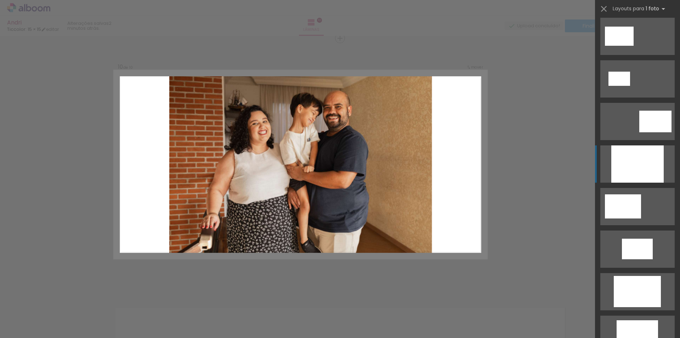
click at [632, 167] on div at bounding box center [637, 163] width 52 height 37
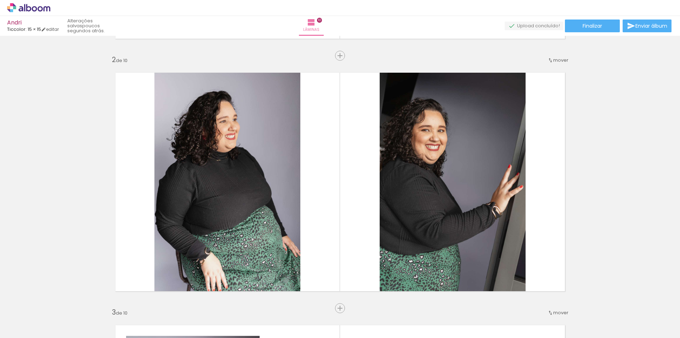
scroll to position [0, 0]
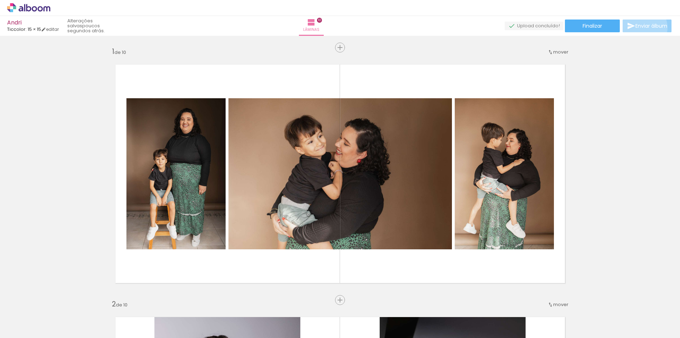
click at [642, 28] on span "Enviar álbum" at bounding box center [651, 25] width 32 height 5
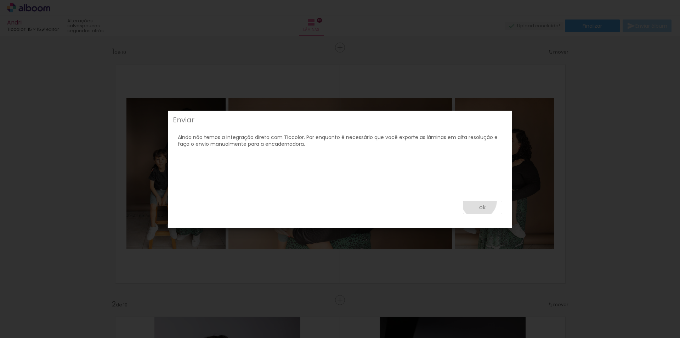
click at [479, 201] on paper-button "ok" at bounding box center [482, 206] width 39 height 13
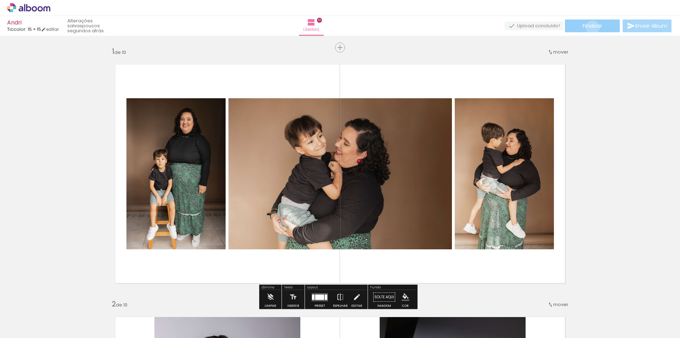
click at [590, 27] on span "Finalizar" at bounding box center [592, 25] width 19 height 5
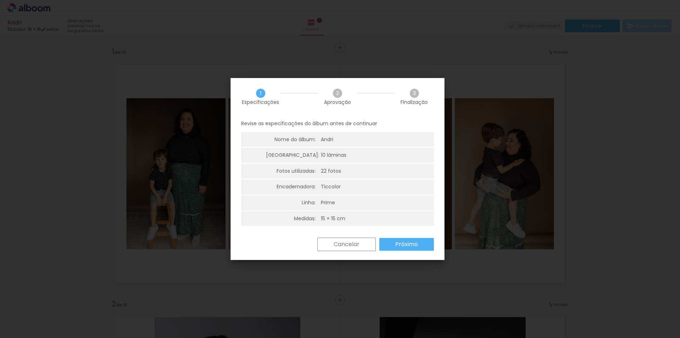
scroll to position [0, 293]
click at [0, 0] on slot "Próximo" at bounding box center [0, 0] width 0 height 0
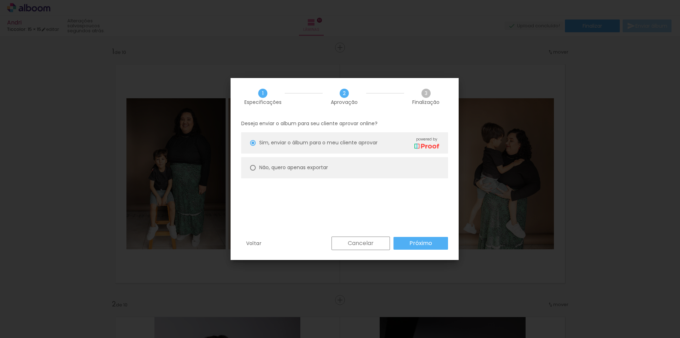
click at [0, 0] on slot "Não, quero apenas exportar" at bounding box center [0, 0] width 0 height 0
type paper-radio-button "on"
click at [434, 243] on paper-button "Próximo" at bounding box center [421, 243] width 55 height 13
type input "Alta, 300 DPI"
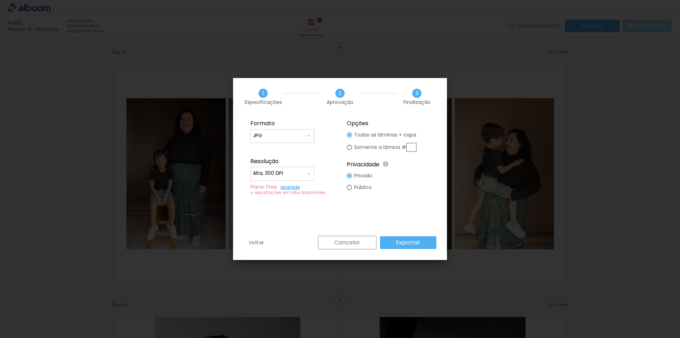
click at [296, 131] on paper-input-container "JPG" at bounding box center [282, 136] width 64 height 14
click at [296, 131] on paper-item "JPG" at bounding box center [282, 135] width 64 height 14
click at [0, 0] on slot "Exportar" at bounding box center [0, 0] width 0 height 0
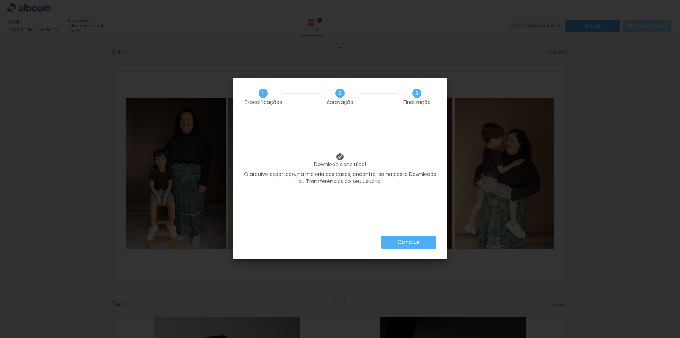
click at [398, 237] on paper-button "Concluir" at bounding box center [409, 242] width 55 height 13
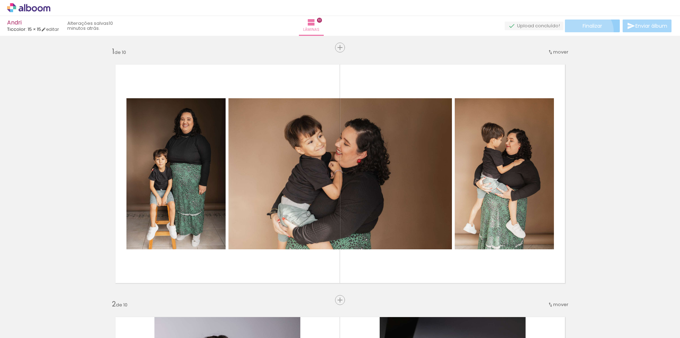
click at [584, 31] on paper-button "Finalizar" at bounding box center [592, 25] width 55 height 13
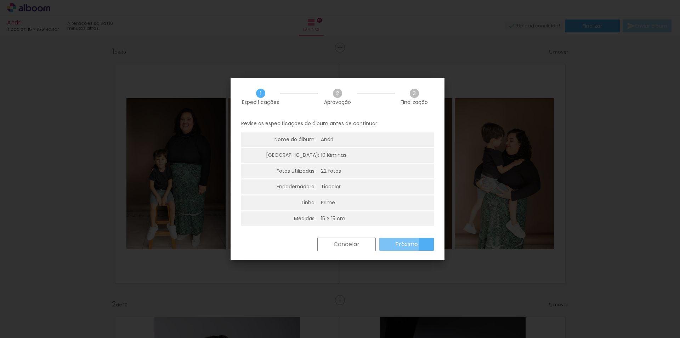
click at [389, 243] on paper-button "Próximo" at bounding box center [406, 244] width 55 height 13
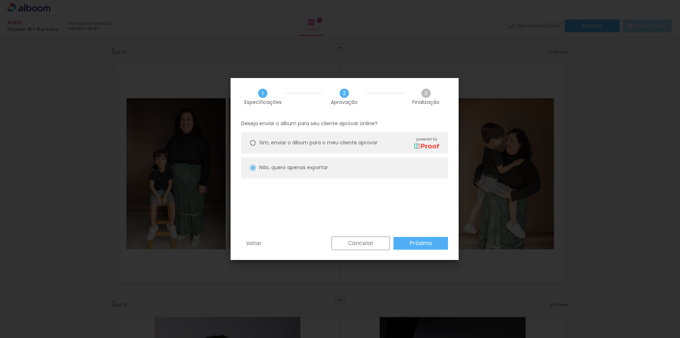
click at [336, 147] on div "Sim, enviar o álbum para o meu cliente aprovar powered by" at bounding box center [349, 142] width 180 height 12
type paper-radio-button "on"
